Goal: Task Accomplishment & Management: Use online tool/utility

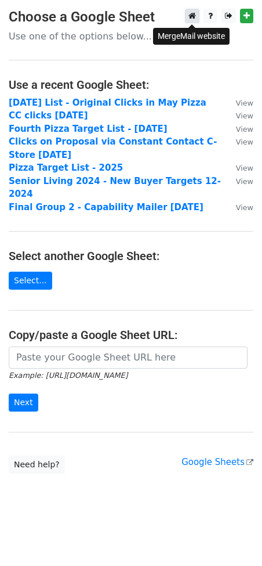
click at [189, 13] on icon at bounding box center [193, 16] width 8 height 8
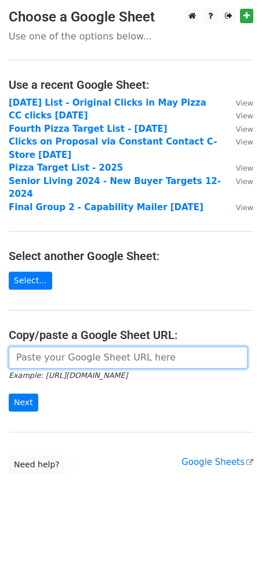
click at [38, 346] on input "url" at bounding box center [128, 357] width 239 height 22
paste input "https://docs.google.com/spreadsheets/d/1e8iq0yc6JPfW4OxVzKFwHMzYLn2_MzYnYW8n1k_…"
type input "https://docs.google.com/spreadsheets/d/1e8iq0yc6JPfW4OxVzKFwHMzYLn2_MzYnYW8n1k_…"
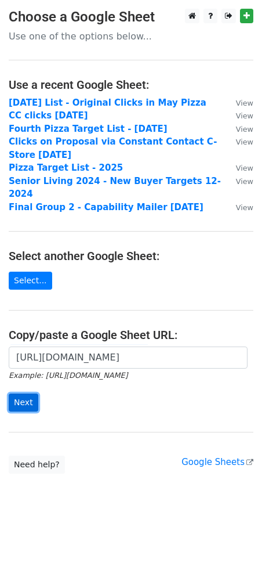
scroll to position [0, 0]
click at [14, 393] on input "Next" at bounding box center [24, 402] width 30 height 18
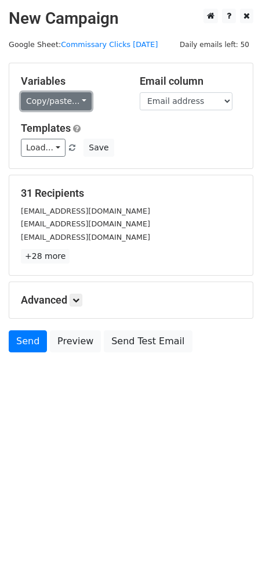
click at [68, 99] on link "Copy/paste..." at bounding box center [56, 101] width 71 height 18
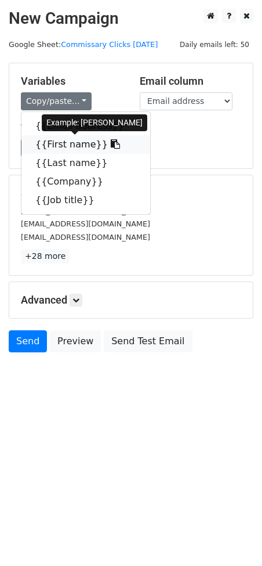
click at [66, 146] on link "{{First name}}" at bounding box center [85, 144] width 129 height 19
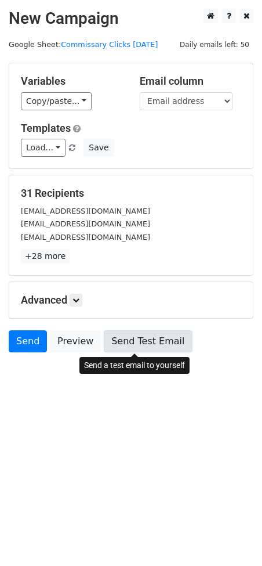
click at [150, 342] on link "Send Test Email" at bounding box center [148, 341] width 88 height 22
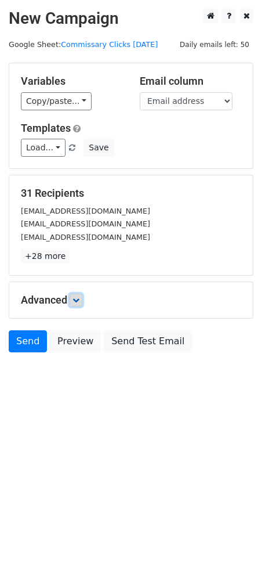
click at [78, 297] on icon at bounding box center [76, 300] width 7 height 7
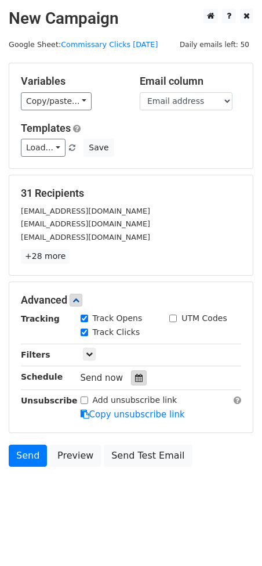
click at [135, 378] on icon at bounding box center [139, 378] width 8 height 8
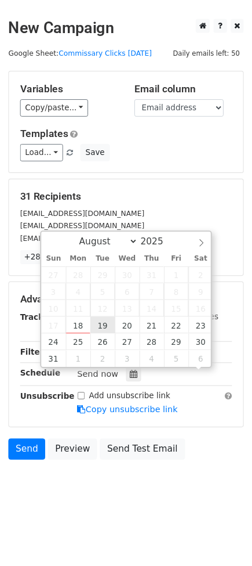
scroll to position [1, 0]
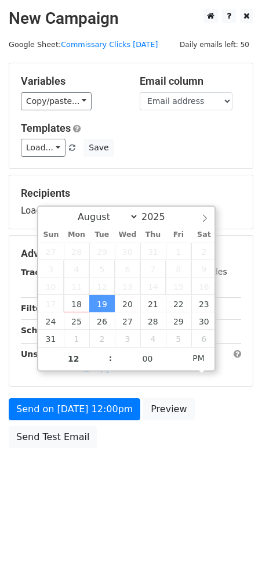
click at [109, 360] on span ":" at bounding box center [110, 357] width 3 height 23
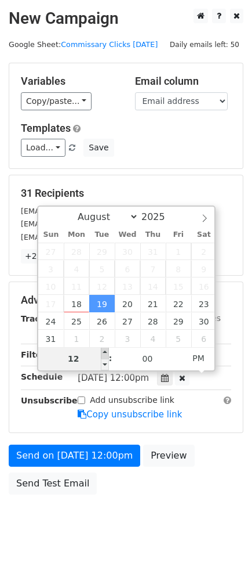
type input "2025-08-19 13:00"
type input "01"
click at [107, 355] on span at bounding box center [105, 353] width 8 height 12
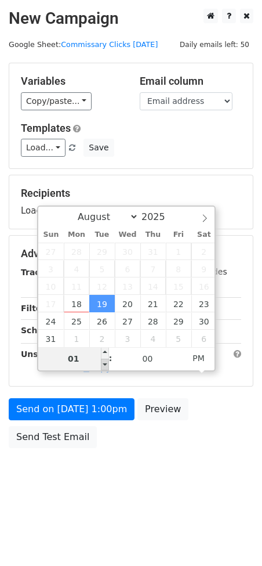
type input "2025-08-19 12:00"
type input "12"
click at [108, 363] on span at bounding box center [105, 365] width 8 height 12
type input "2025-08-19 11:00"
type input "11"
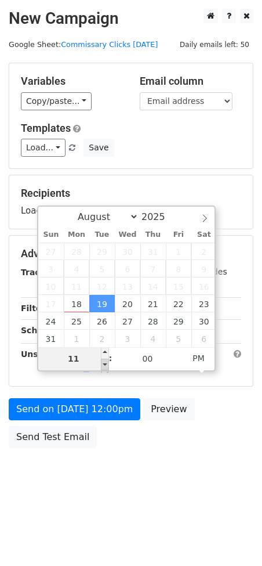
click at [108, 363] on span at bounding box center [105, 365] width 8 height 12
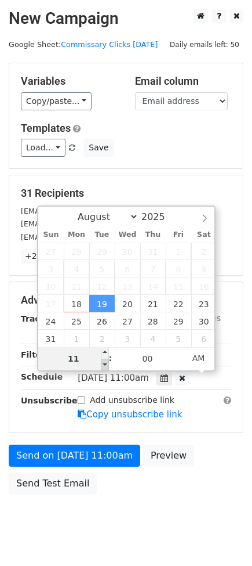
type input "2025-08-19 10:00"
type input "10"
click at [108, 363] on span at bounding box center [105, 365] width 8 height 12
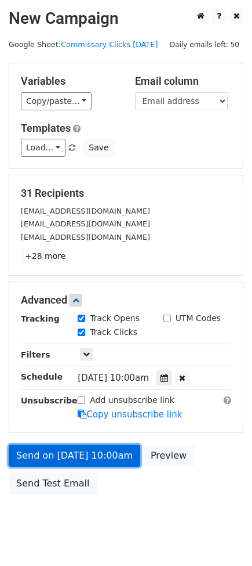
click at [79, 454] on link "Send on Aug 19 at 10:00am" at bounding box center [75, 455] width 132 height 22
